Goal: Check status: Check status

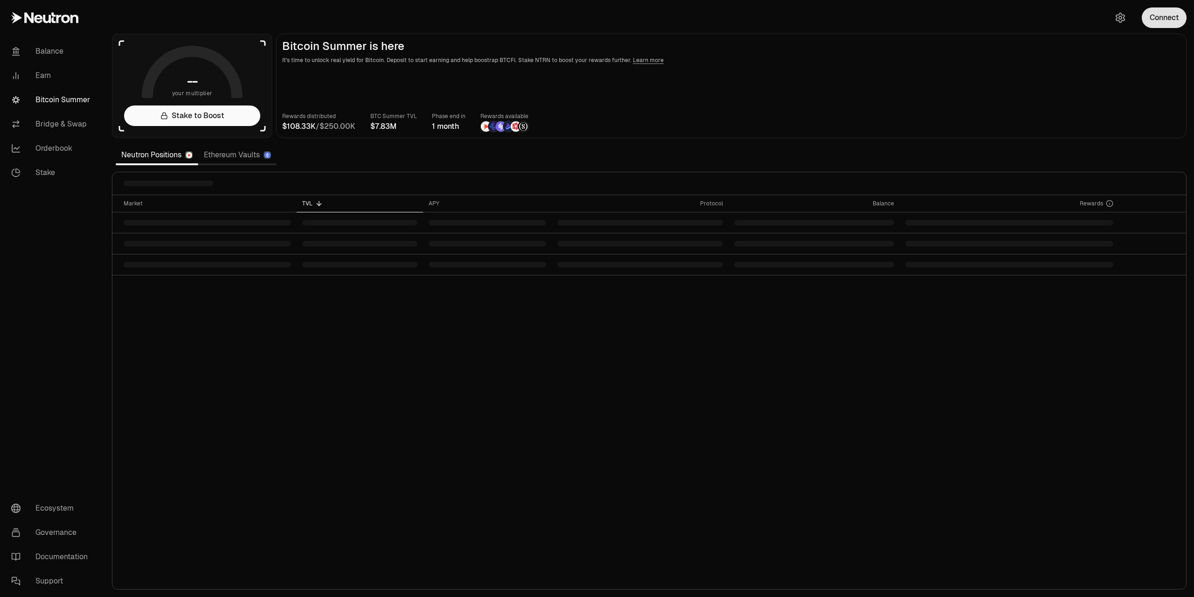
click at [1163, 18] on button "Connect" at bounding box center [1164, 17] width 45 height 21
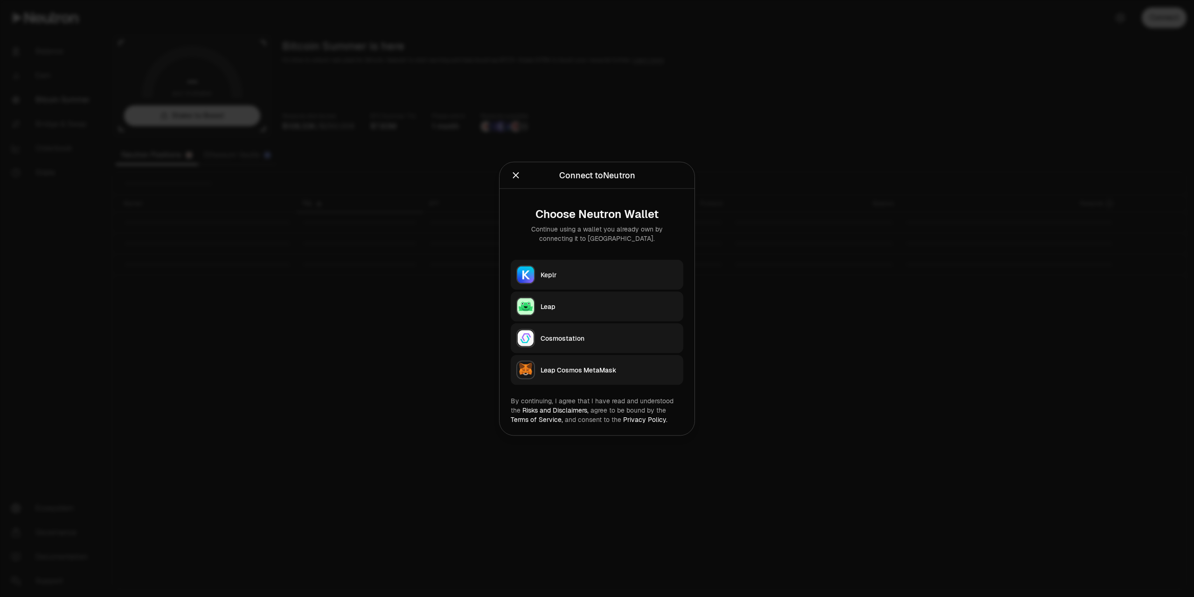
click at [589, 270] on div "Keplr" at bounding box center [609, 274] width 137 height 9
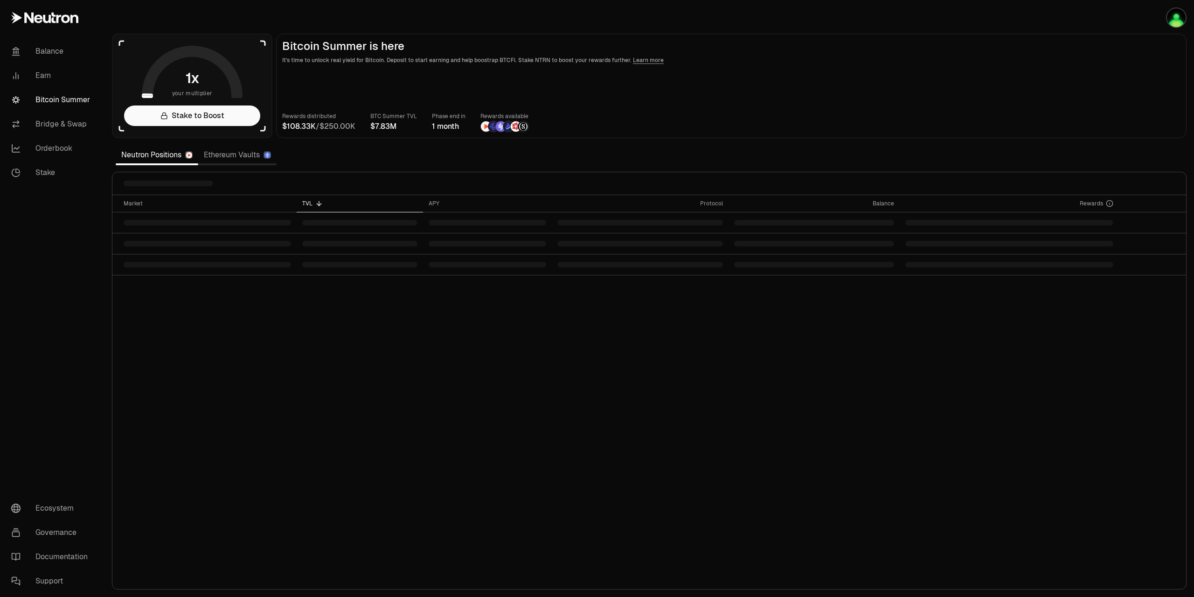
click at [376, 299] on div "Market TVL APY Protocol Balance Rewards" at bounding box center [649, 392] width 1074 height 394
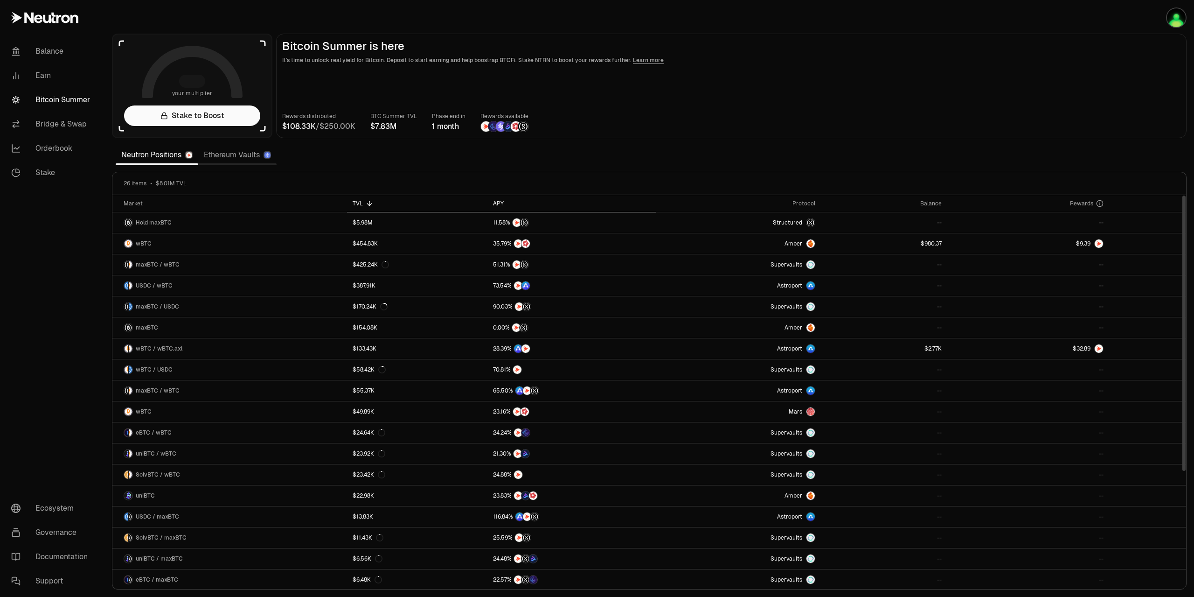
click at [503, 200] on div "APY" at bounding box center [572, 203] width 158 height 7
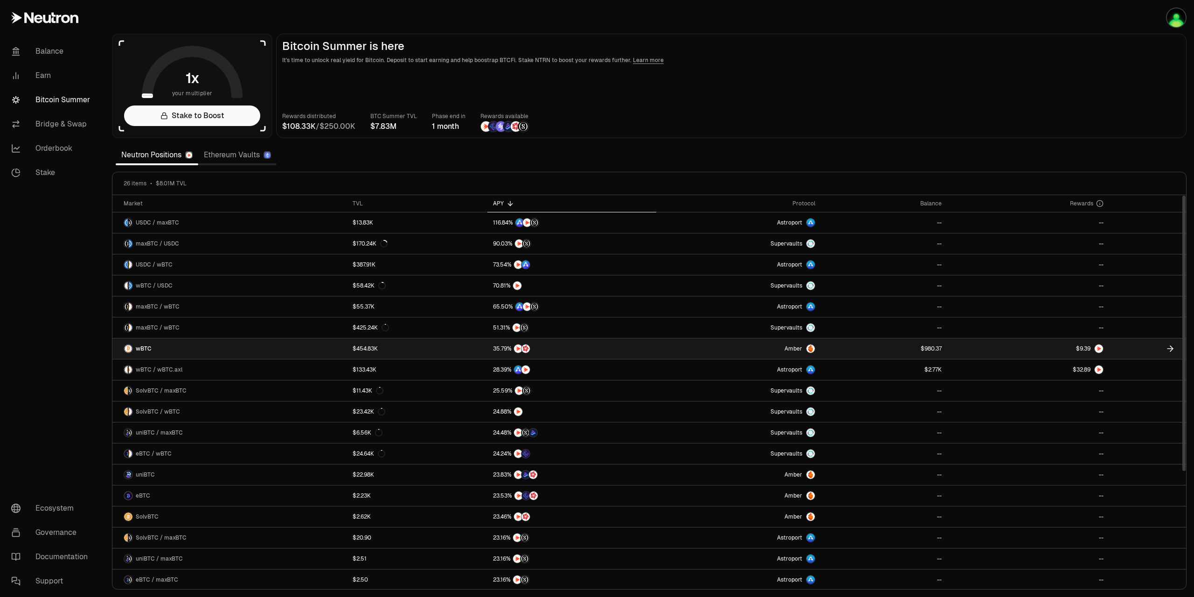
click at [1036, 355] on link at bounding box center [1029, 348] width 162 height 21
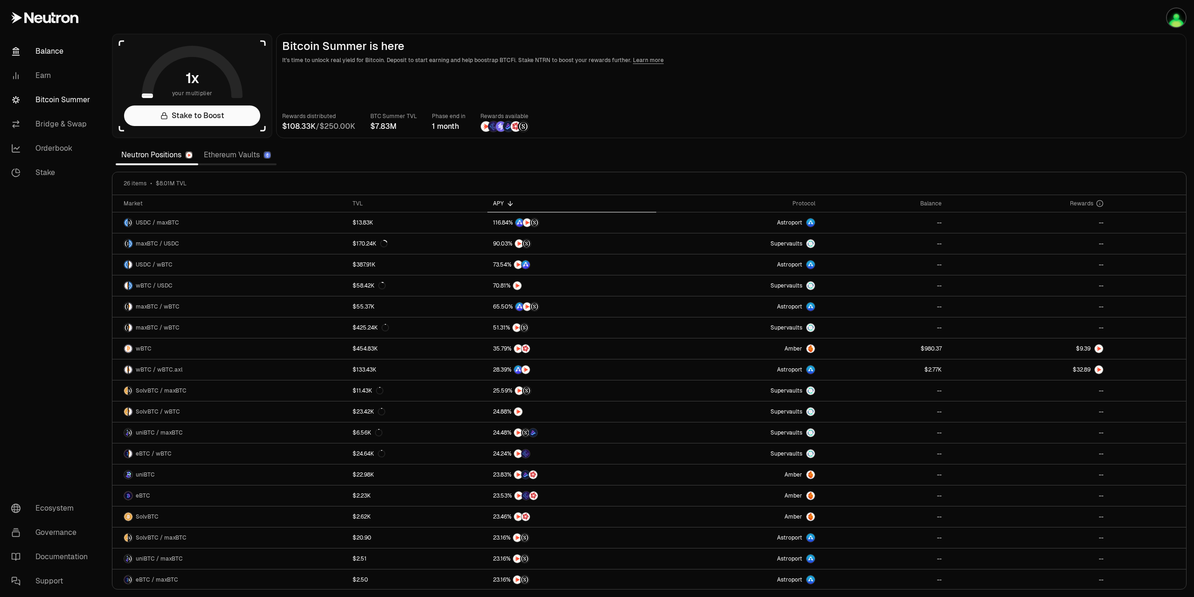
click at [31, 52] on link "Balance" at bounding box center [52, 51] width 97 height 24
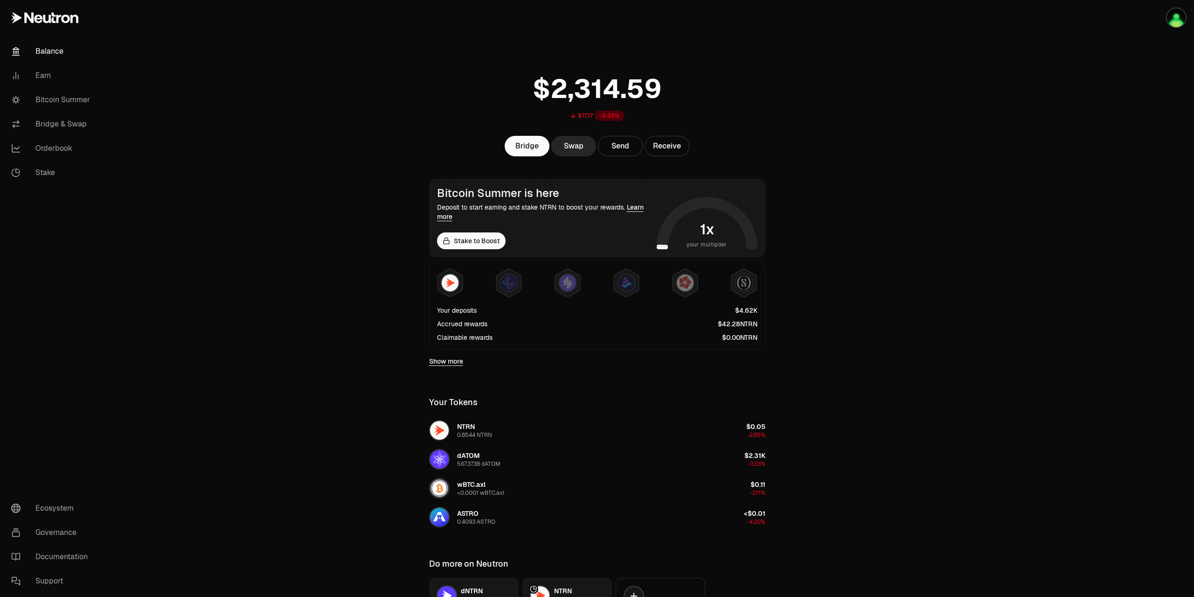
click at [736, 324] on span "8" at bounding box center [738, 324] width 4 height 8
click at [513, 285] on img at bounding box center [509, 282] width 17 height 17
